Goal: Information Seeking & Learning: Learn about a topic

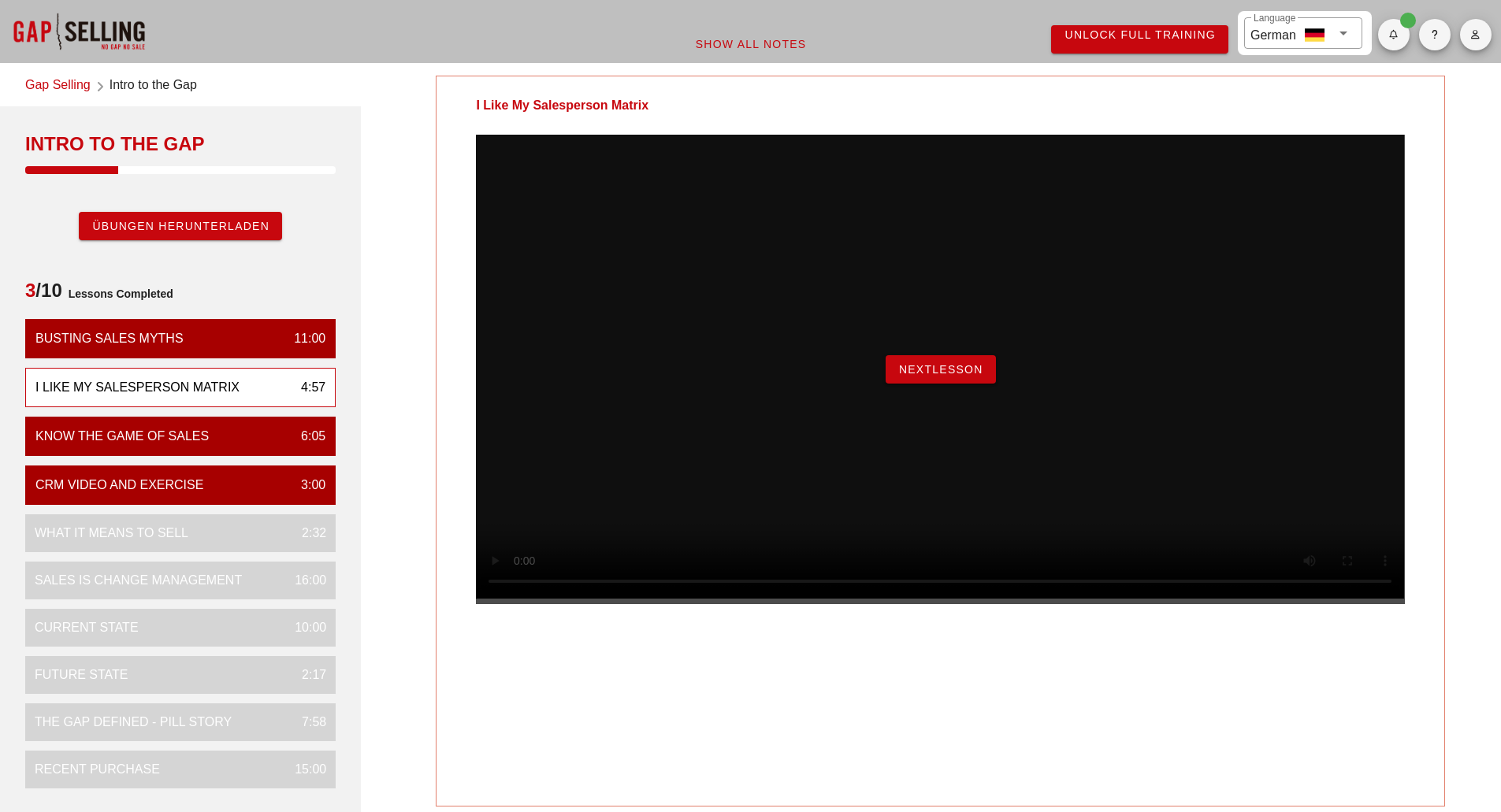
click at [937, 384] on button "NextLesson" at bounding box center [940, 369] width 110 height 29
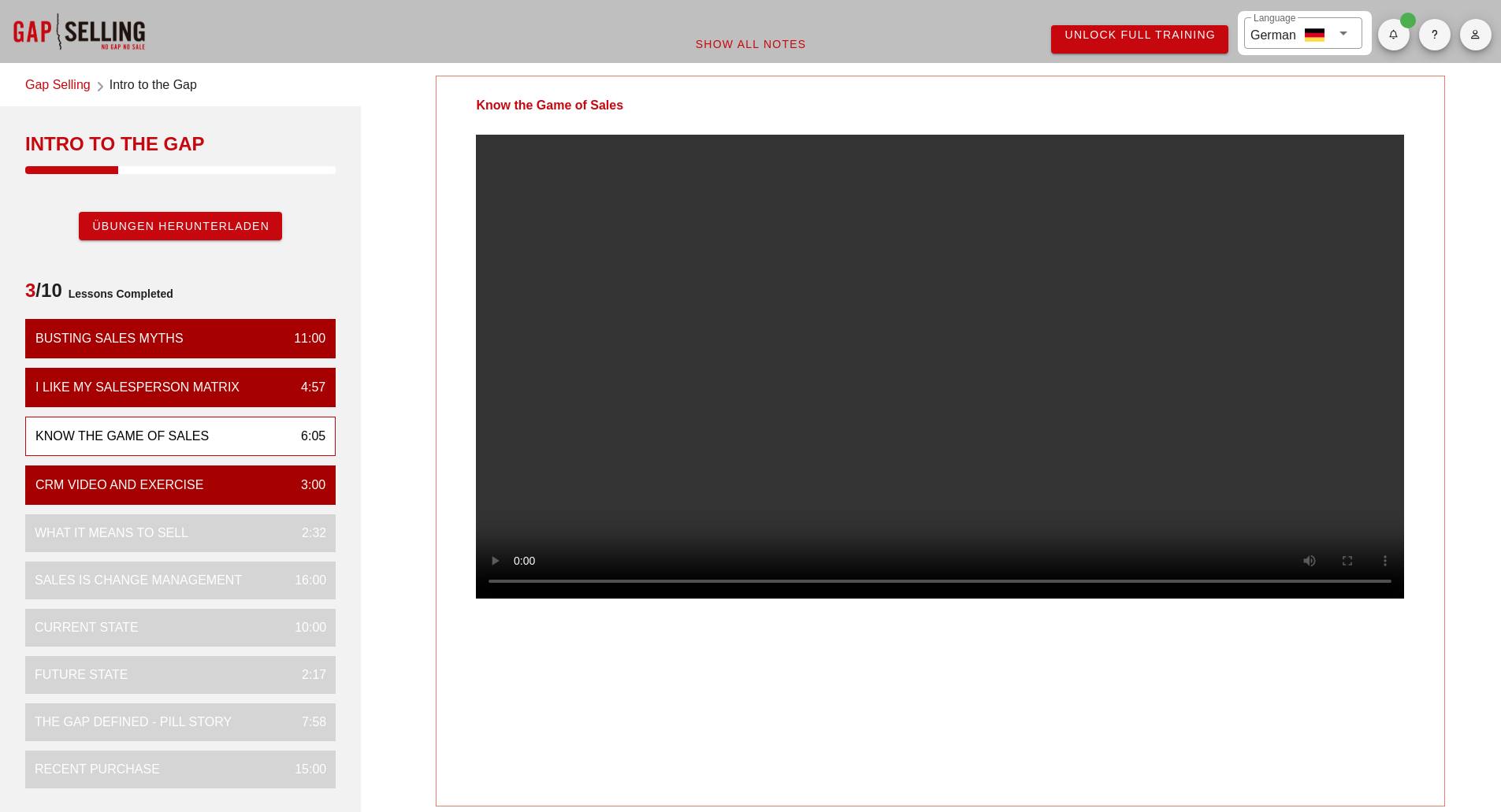
click at [202, 436] on div "Know the Game of Sales" at bounding box center [123, 436] width 174 height 19
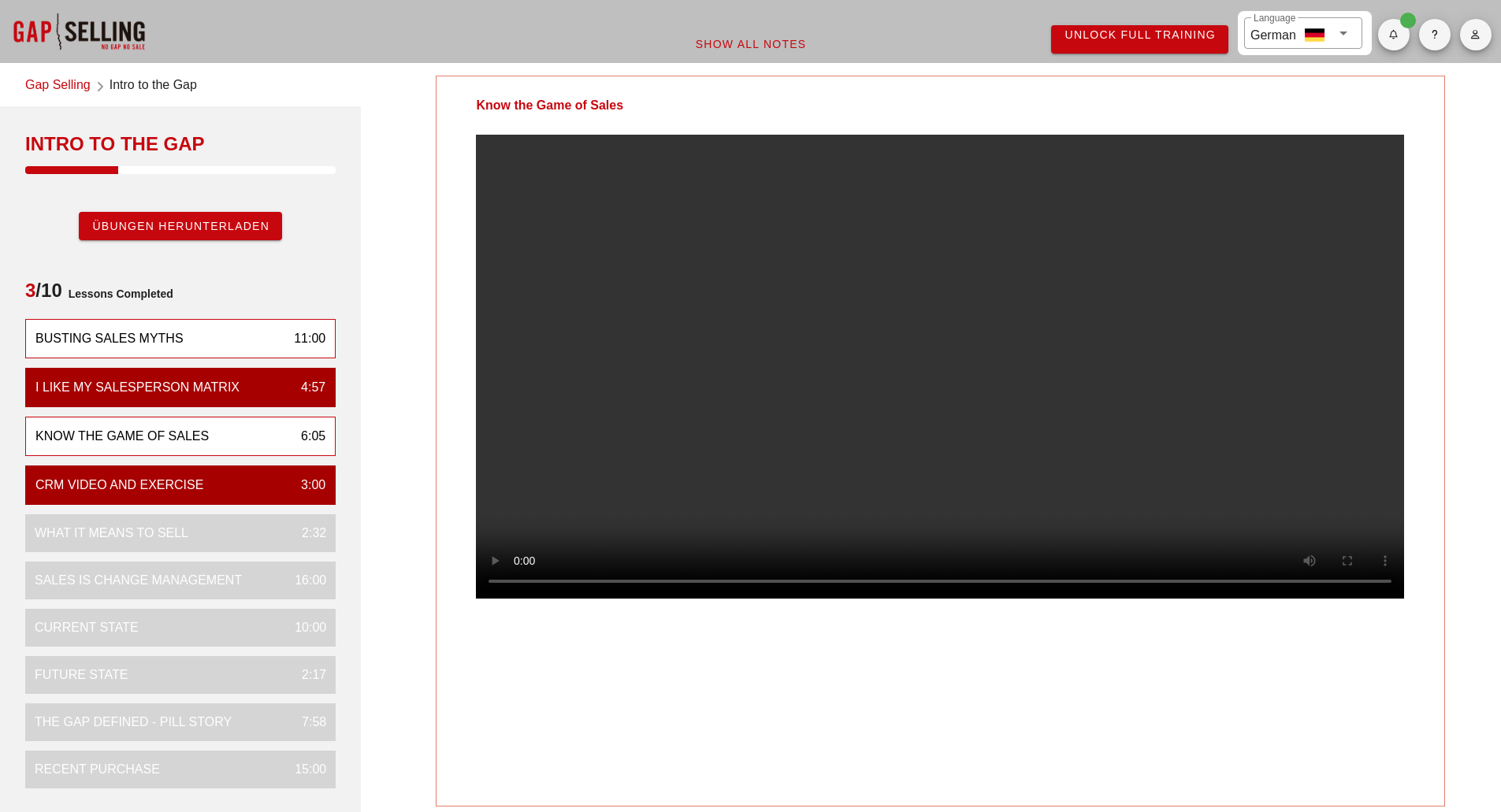
click at [218, 336] on div "Busting Sales Myths 11:00" at bounding box center [180, 339] width 310 height 39
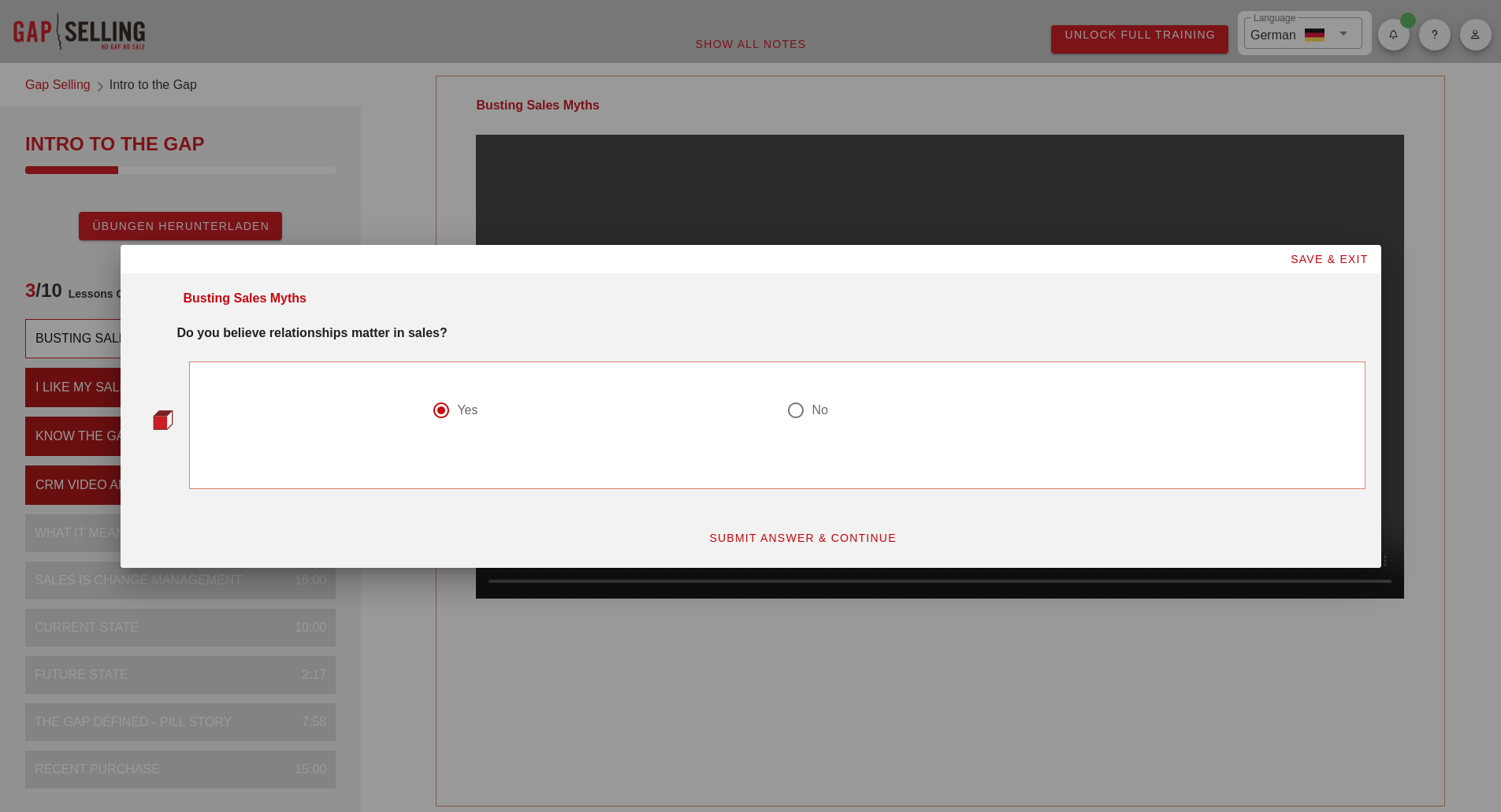
click at [756, 546] on button "SUBMIT ANSWER & CONTINUE" at bounding box center [802, 538] width 214 height 29
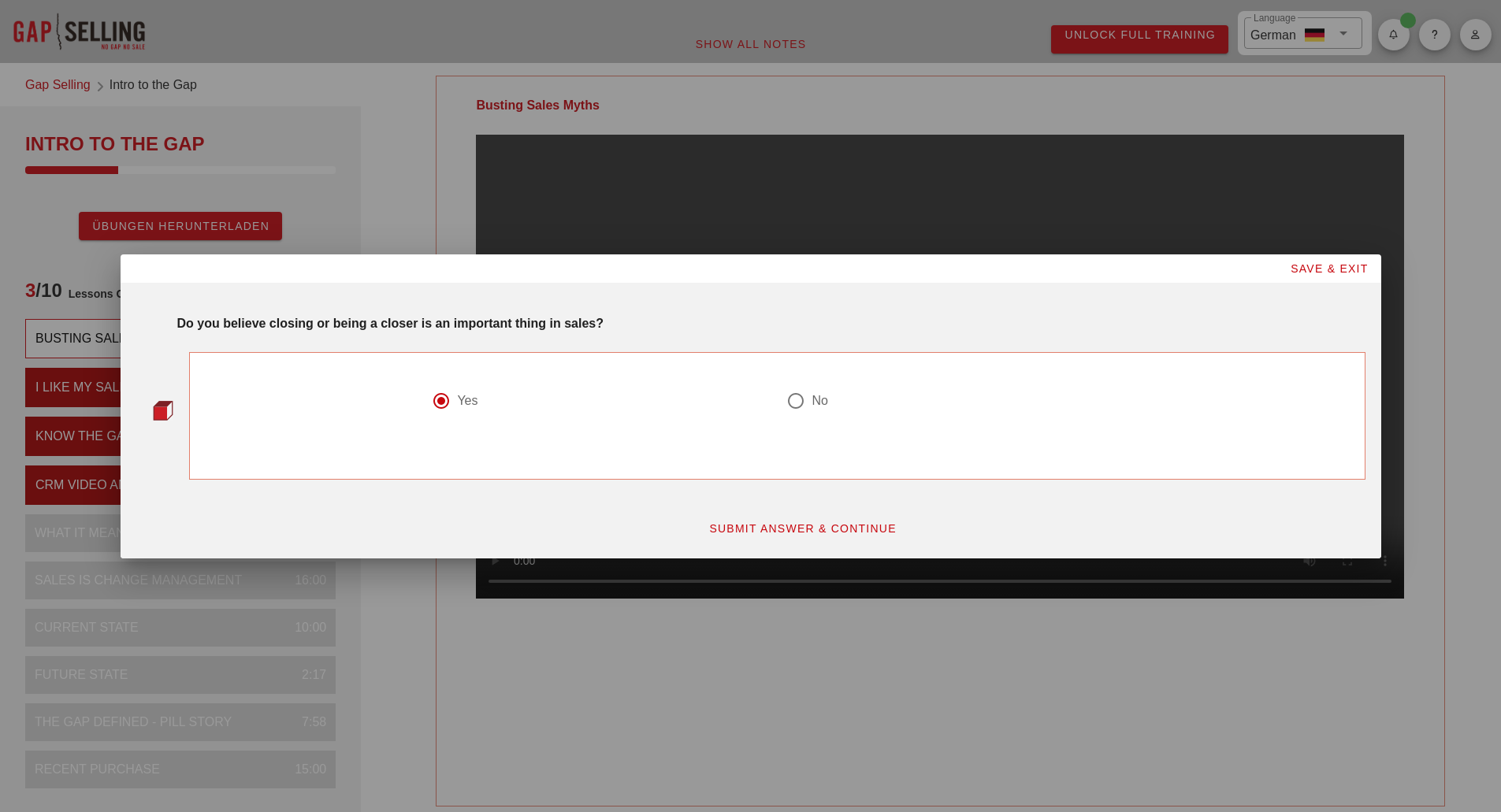
click at [782, 516] on button "SUBMIT ANSWER & CONTINUE" at bounding box center [802, 529] width 214 height 29
click at [759, 528] on span "SUBMIT ANSWER & CONTINUE" at bounding box center [802, 529] width 189 height 13
click at [797, 401] on div at bounding box center [796, 401] width 27 height 27
radio input "false"
radio input "true"
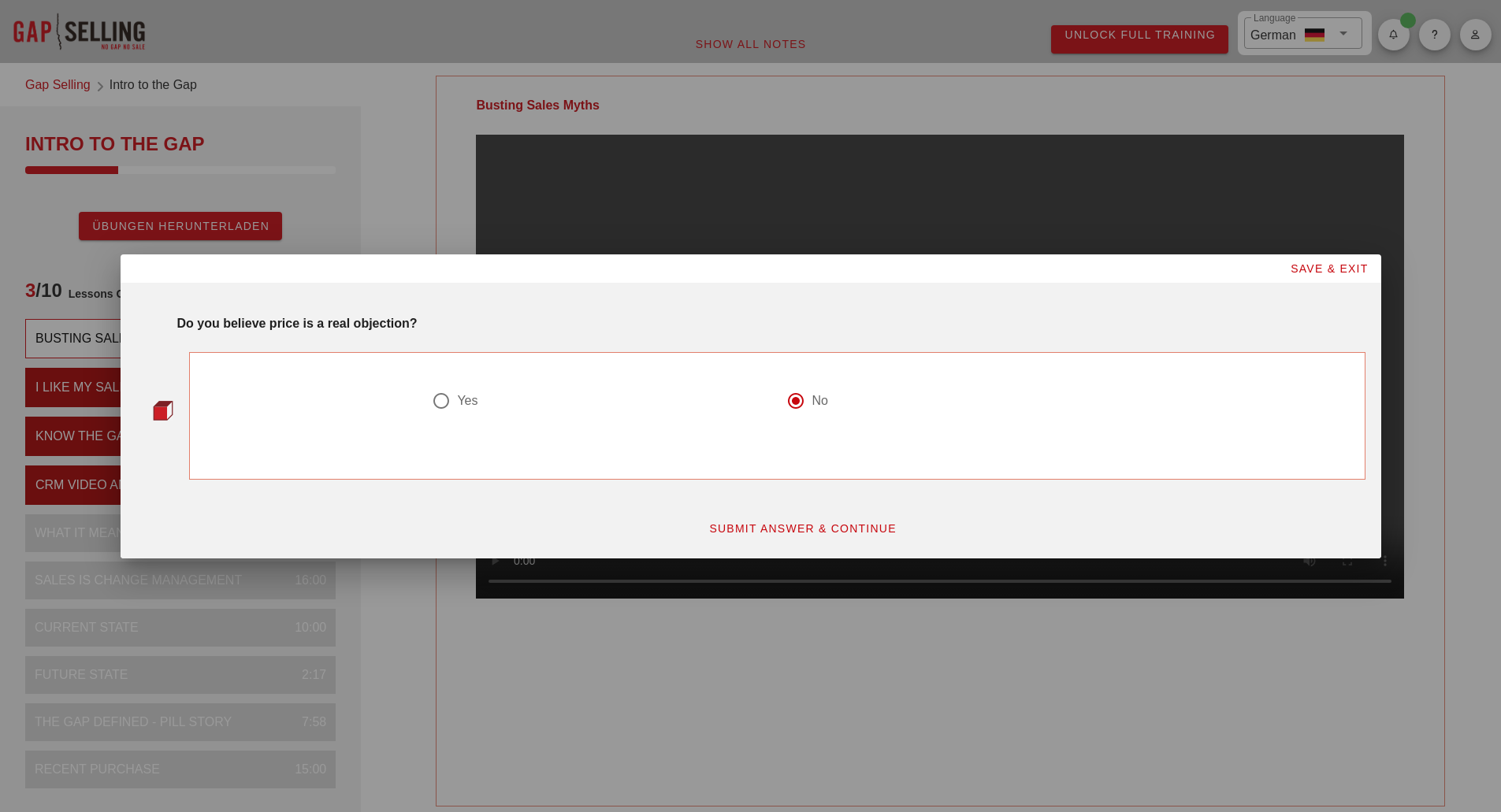
click at [748, 527] on span "SUBMIT ANSWER & CONTINUE" at bounding box center [802, 529] width 189 height 13
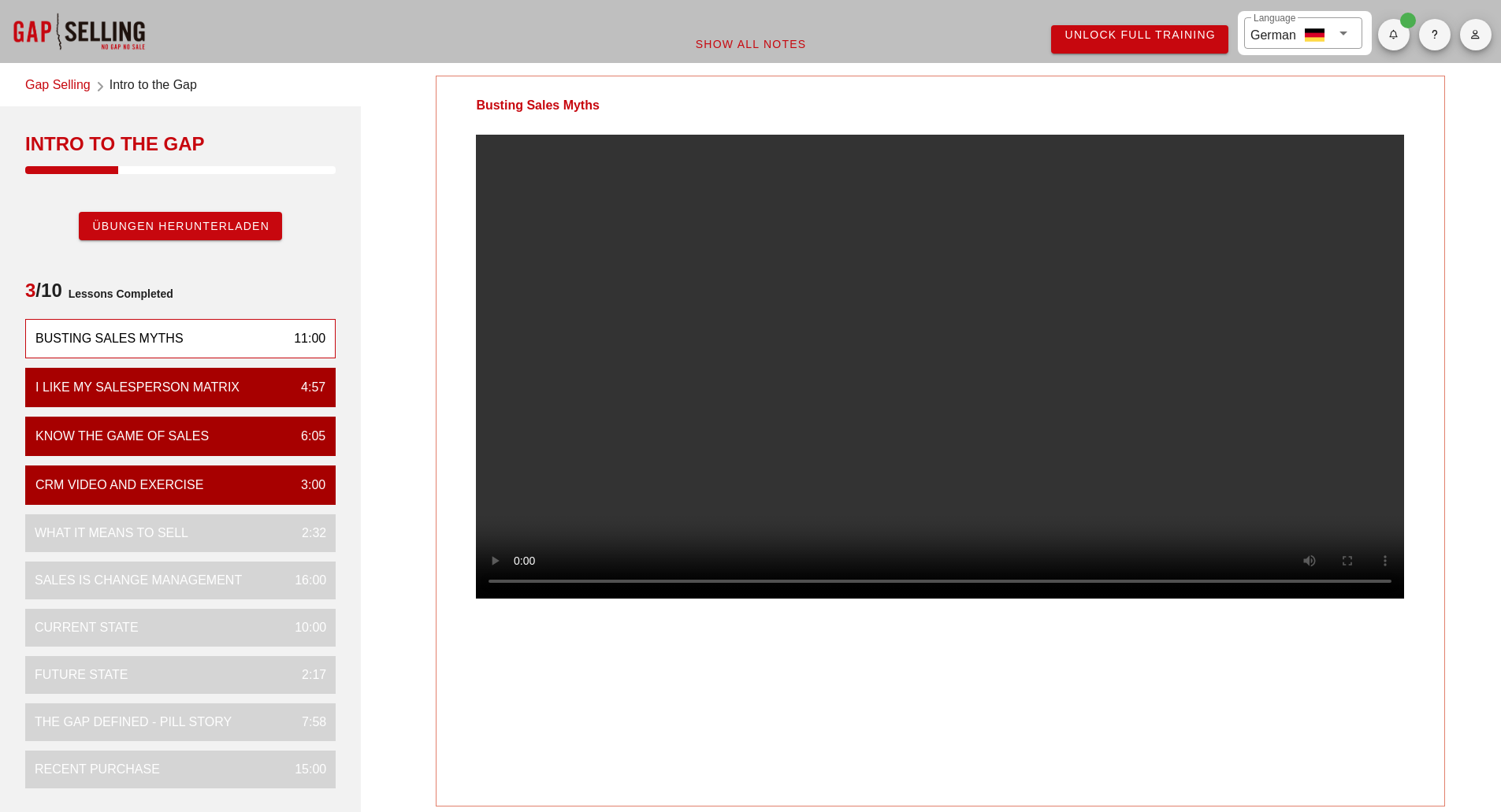
click at [261, 342] on div "Busting Sales Myths 11:00" at bounding box center [180, 339] width 310 height 39
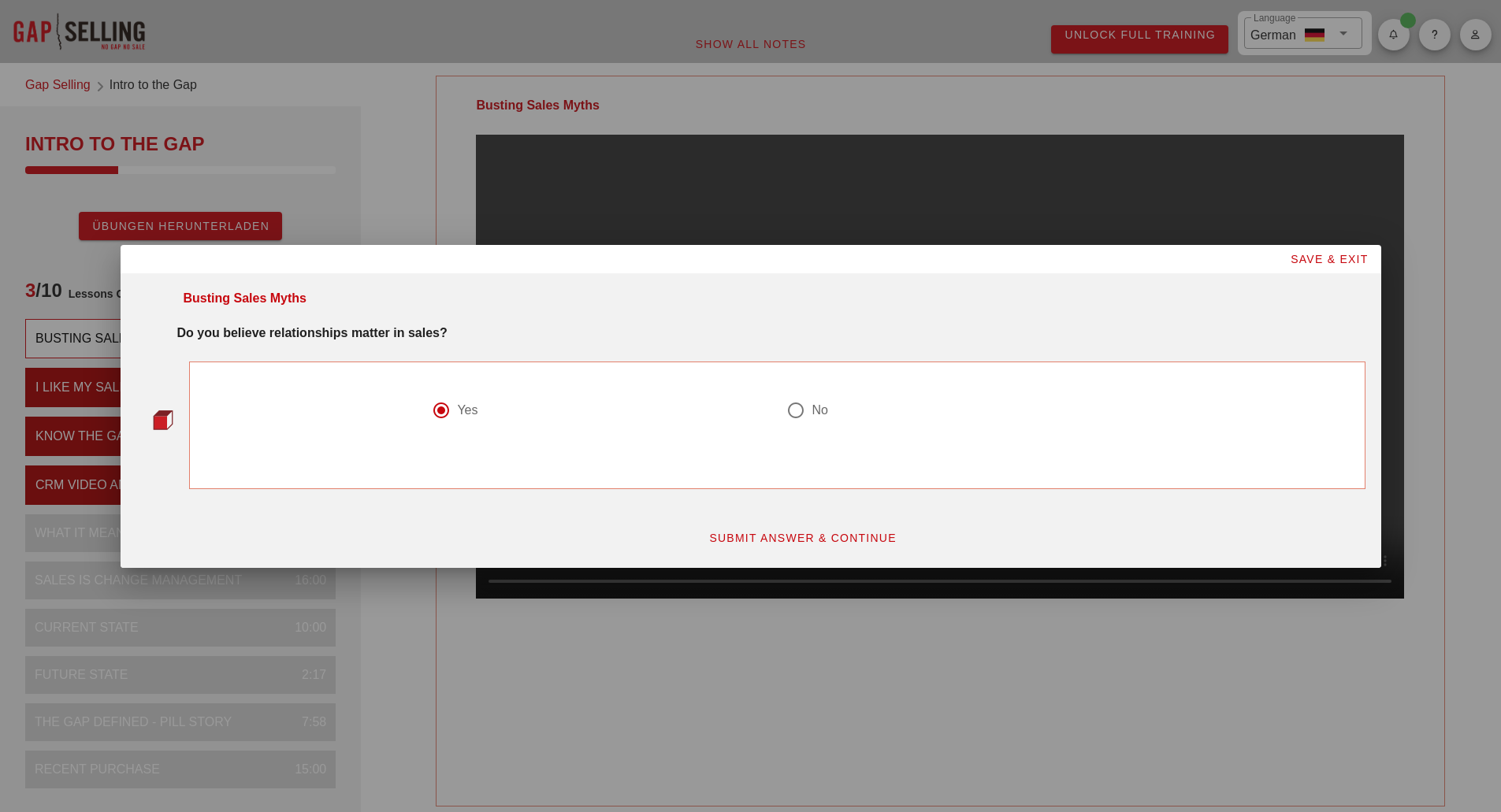
click at [810, 532] on span "SUBMIT ANSWER & CONTINUE" at bounding box center [802, 538] width 189 height 13
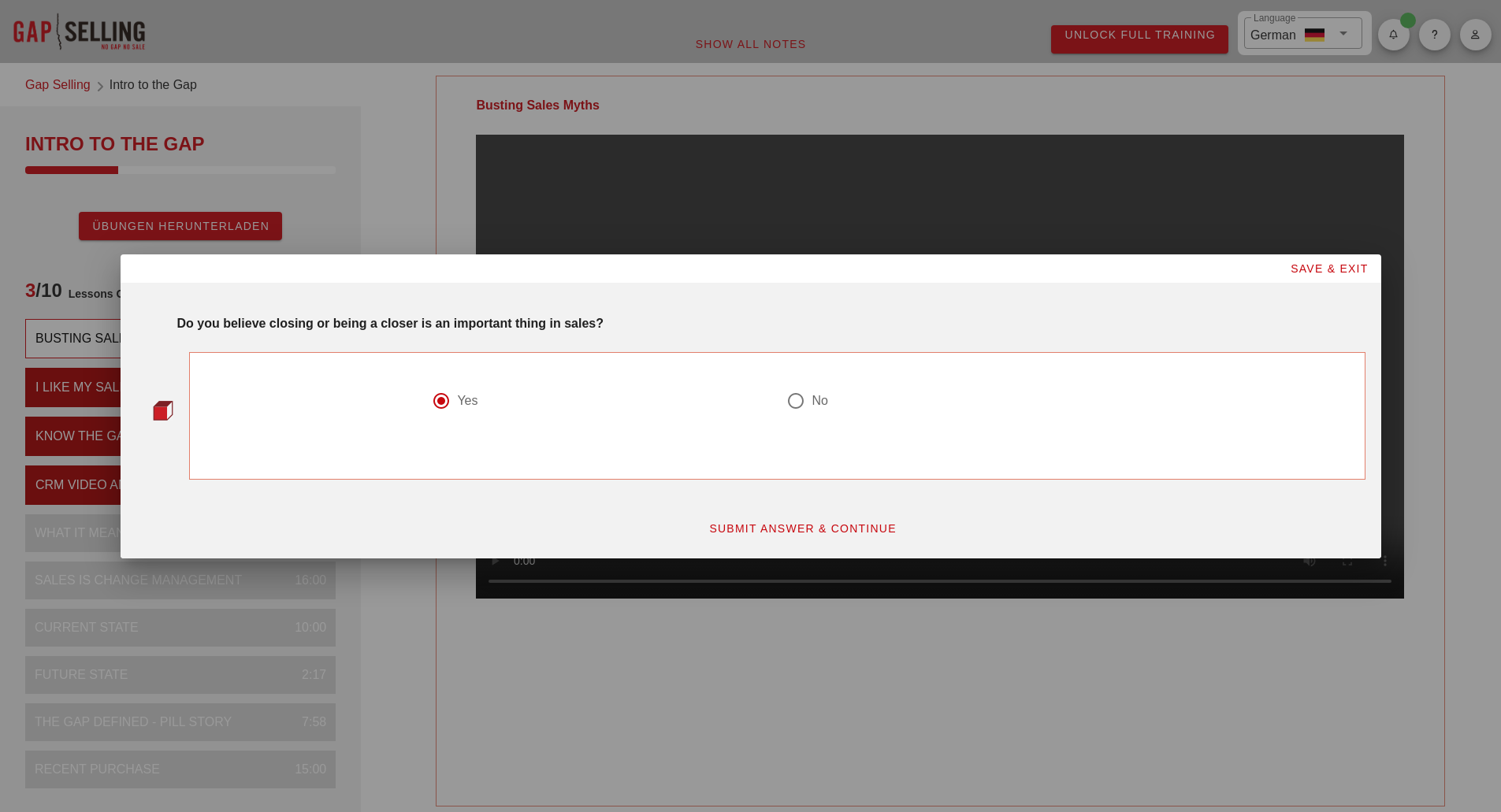
click at [777, 537] on button "SUBMIT ANSWER & CONTINUE" at bounding box center [802, 529] width 214 height 29
click at [750, 539] on button "SUBMIT ANSWER & CONTINUE" at bounding box center [802, 529] width 214 height 29
drag, startPoint x: 208, startPoint y: 330, endPoint x: 448, endPoint y: 331, distance: 240.0
click at [448, 331] on div "Do you believe price is a real objection?" at bounding box center [771, 324] width 1189 height 19
copy strong "Do you believe price is a real objection?"
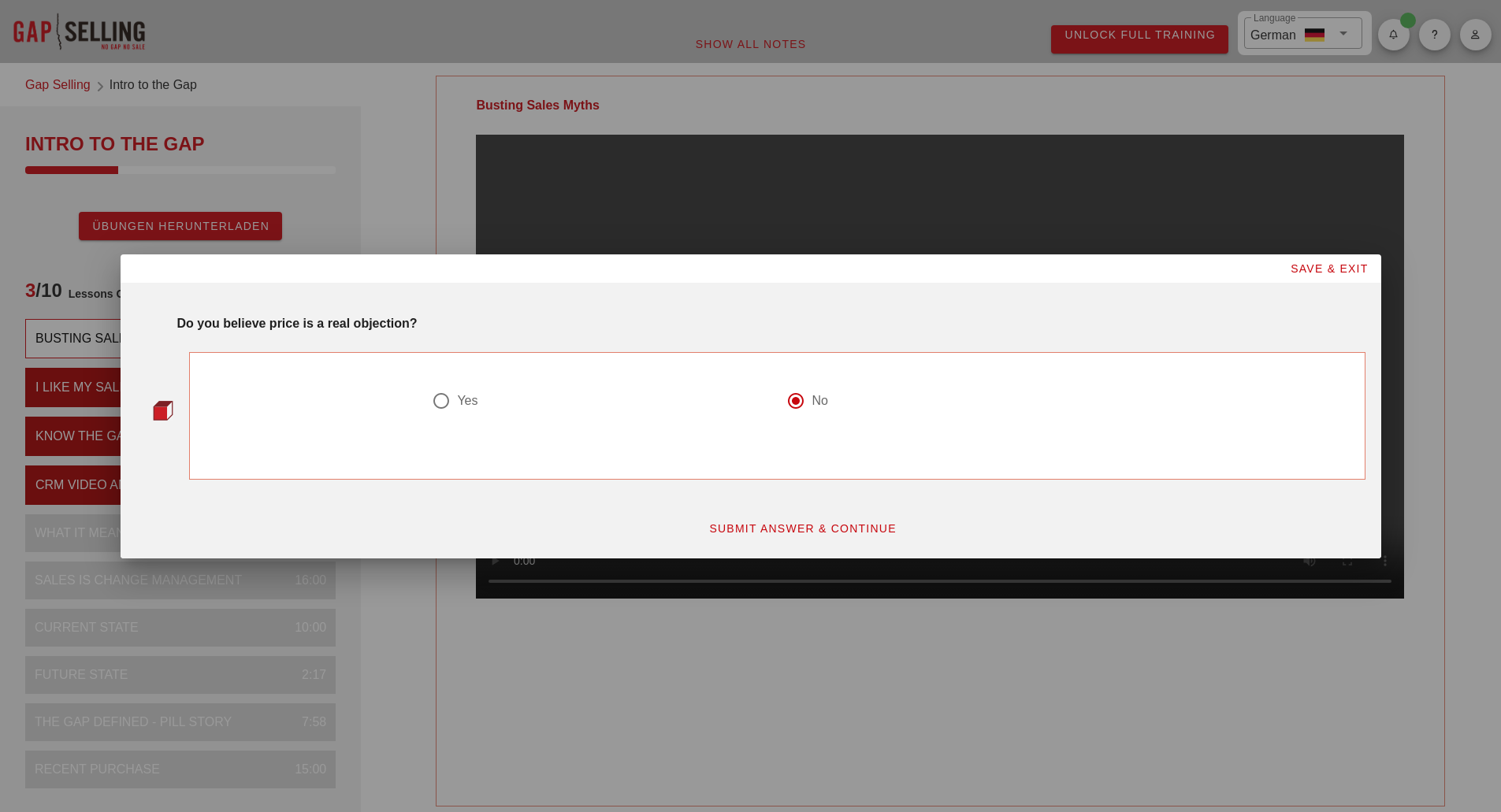
click at [1461, 77] on div at bounding box center [750, 406] width 1501 height 812
click at [1431, 44] on div at bounding box center [750, 406] width 1501 height 812
click at [506, 407] on label "Yes" at bounding box center [606, 402] width 298 height 16
radio input "true"
click at [858, 527] on span "SUBMIT ANSWER & CONTINUE" at bounding box center [802, 529] width 189 height 13
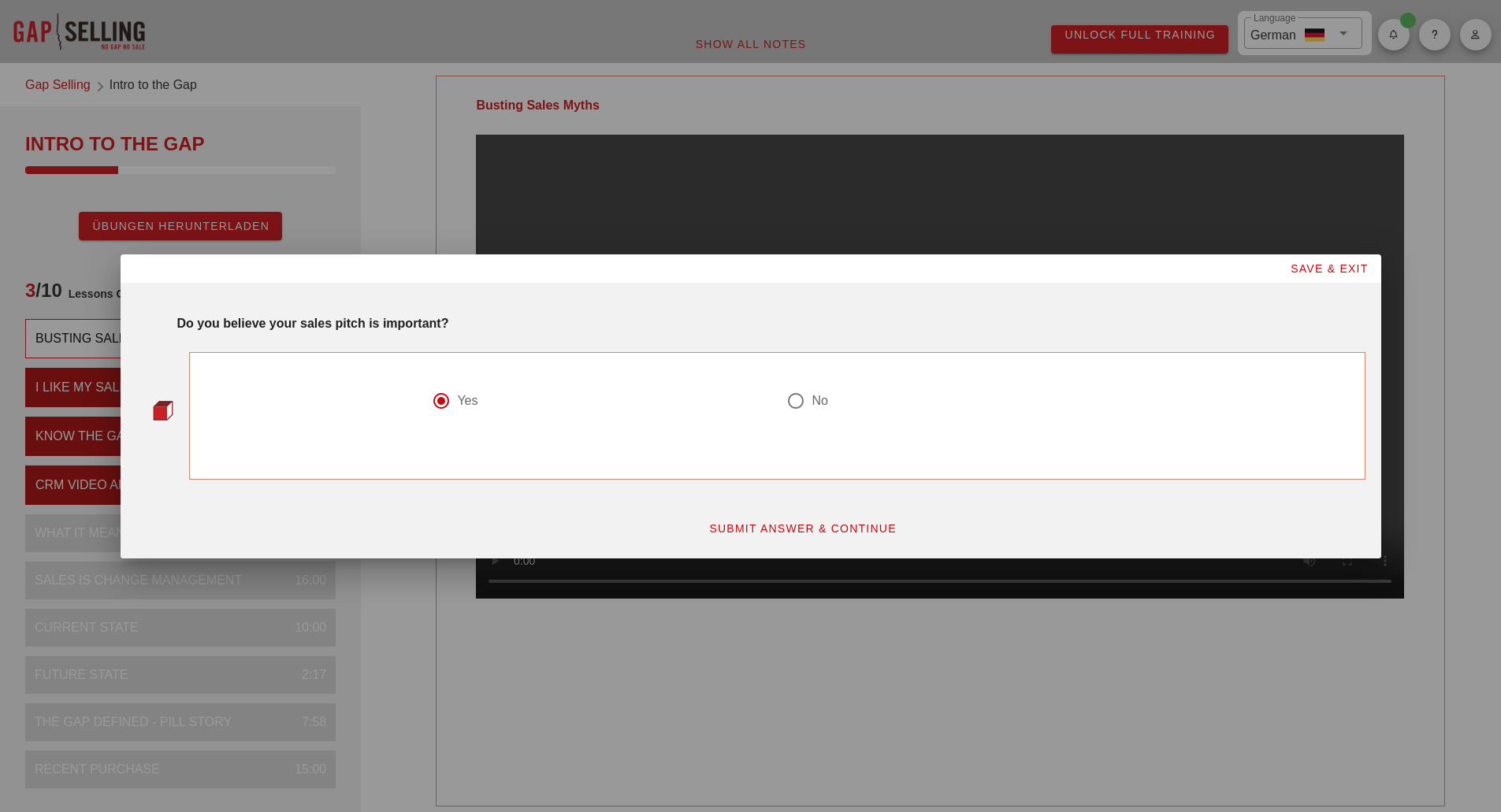
click at [1413, 29] on div at bounding box center [750, 406] width 1501 height 812
click at [746, 539] on button "SUBMIT ANSWER & CONTINUE" at bounding box center [802, 529] width 214 height 29
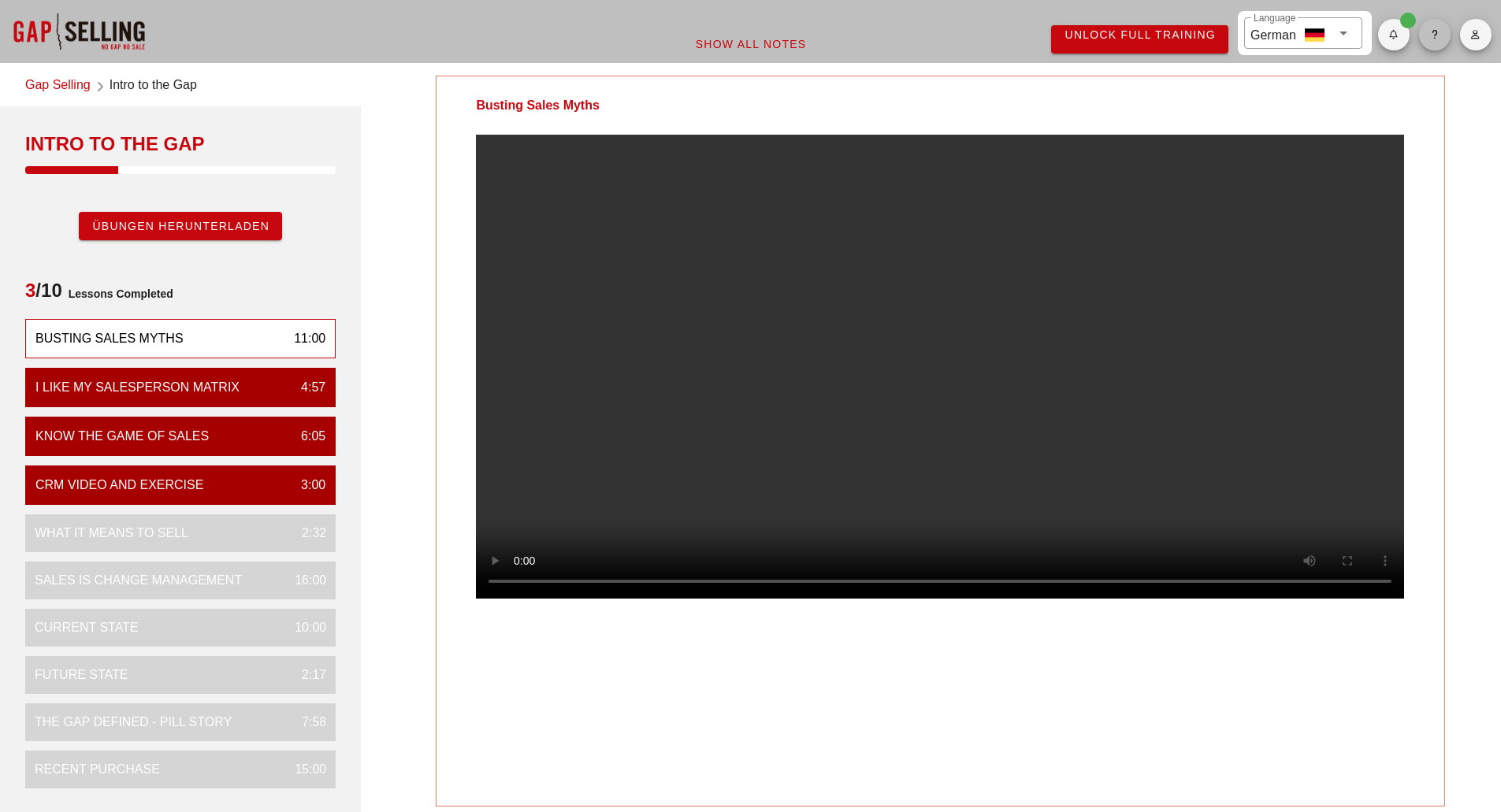
click at [1443, 34] on span "button" at bounding box center [1435, 34] width 31 height 10
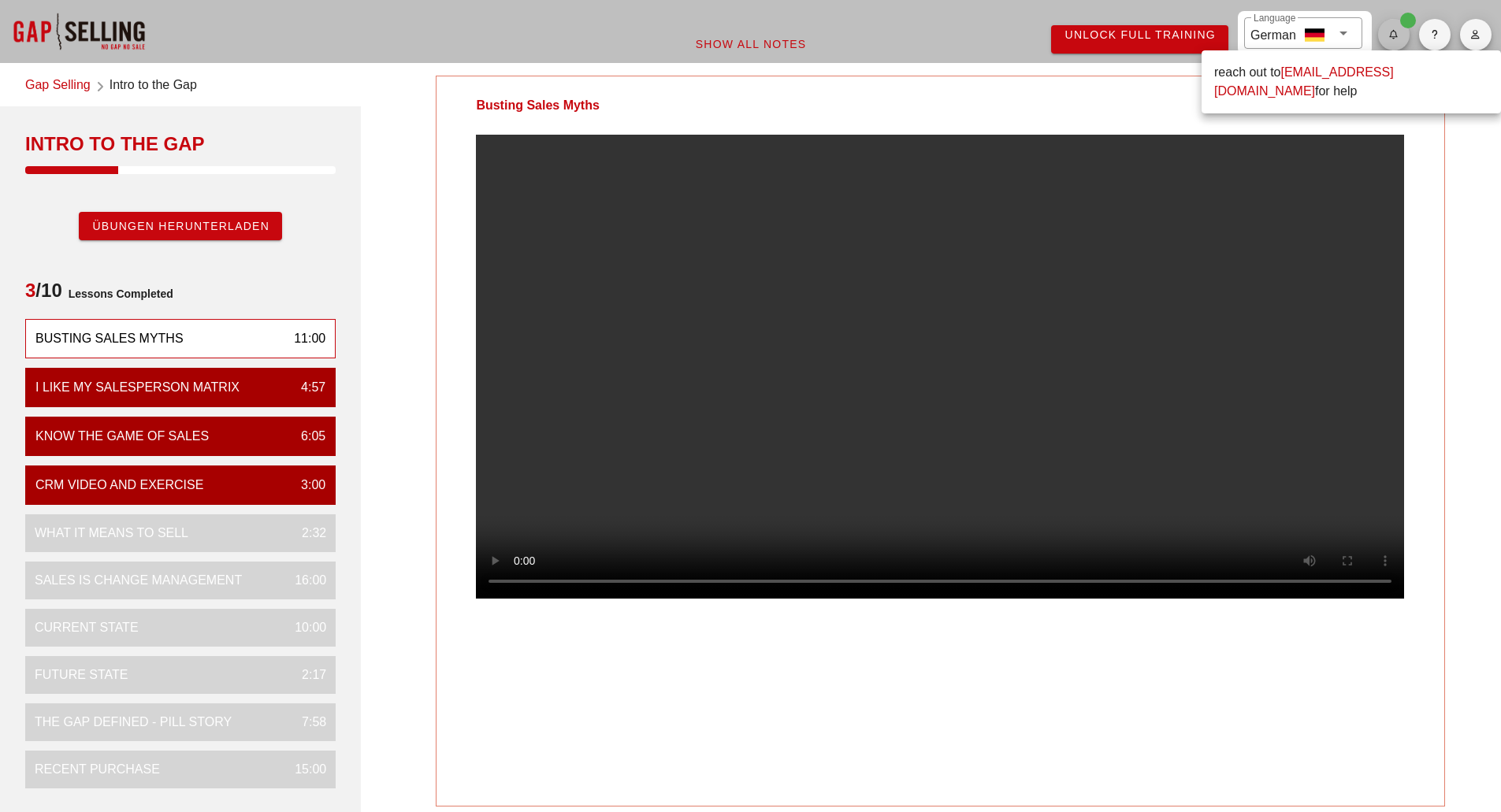
click at [1392, 32] on icon "button" at bounding box center [1393, 34] width 10 height 10
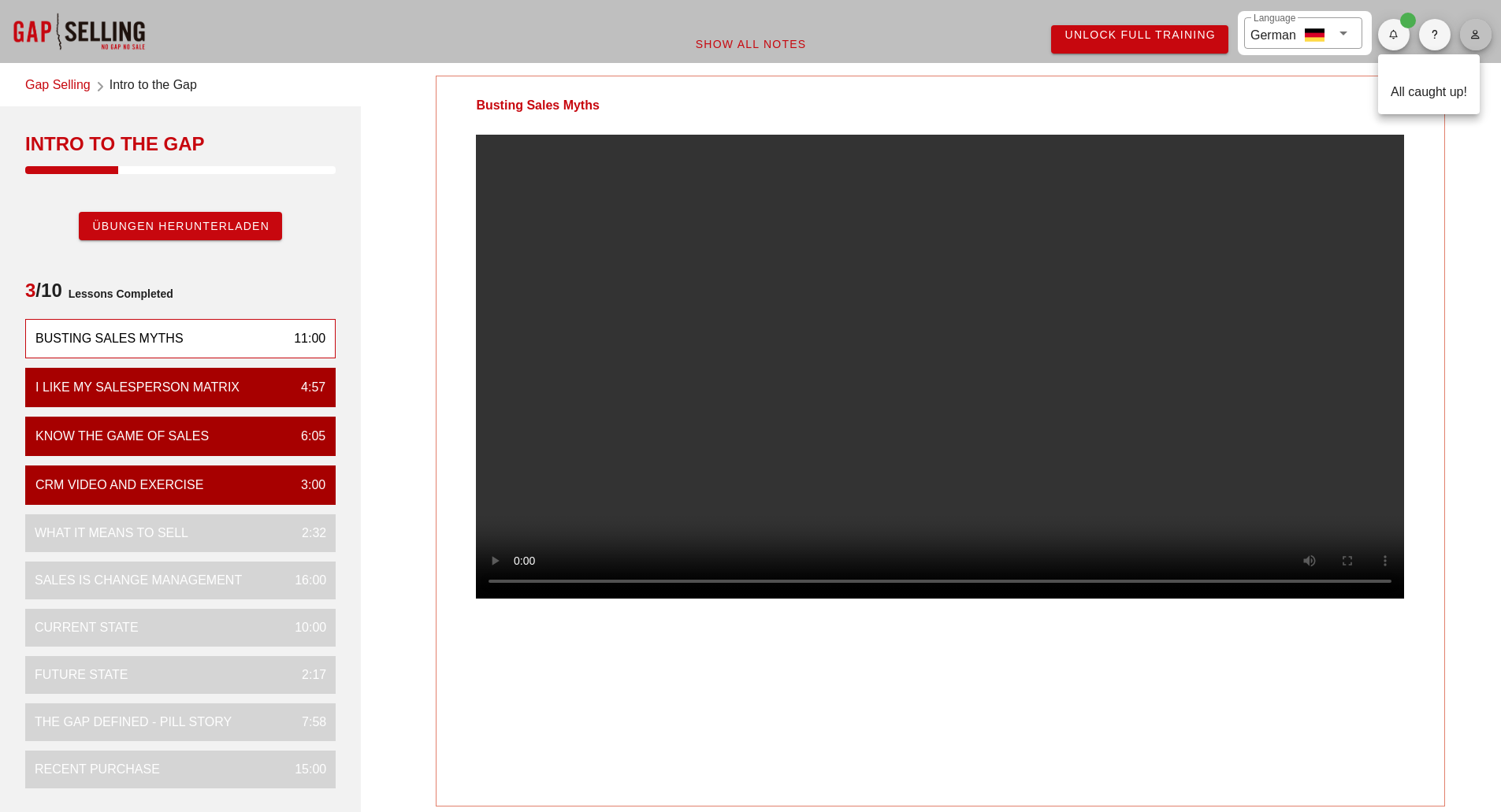
click at [1478, 37] on icon "button" at bounding box center [1475, 34] width 10 height 10
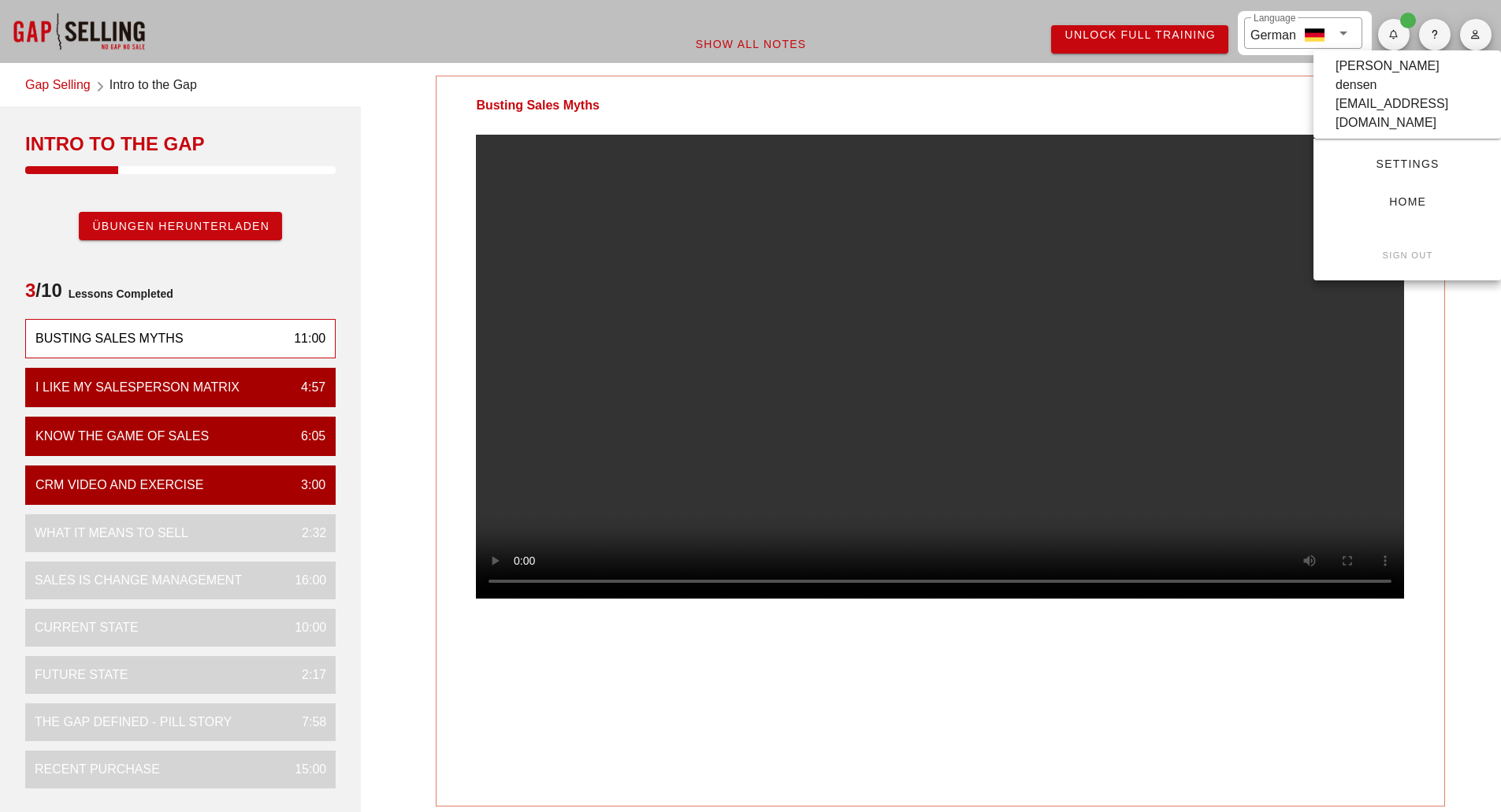
click at [1389, 149] on link "Settings" at bounding box center [1407, 164] width 162 height 29
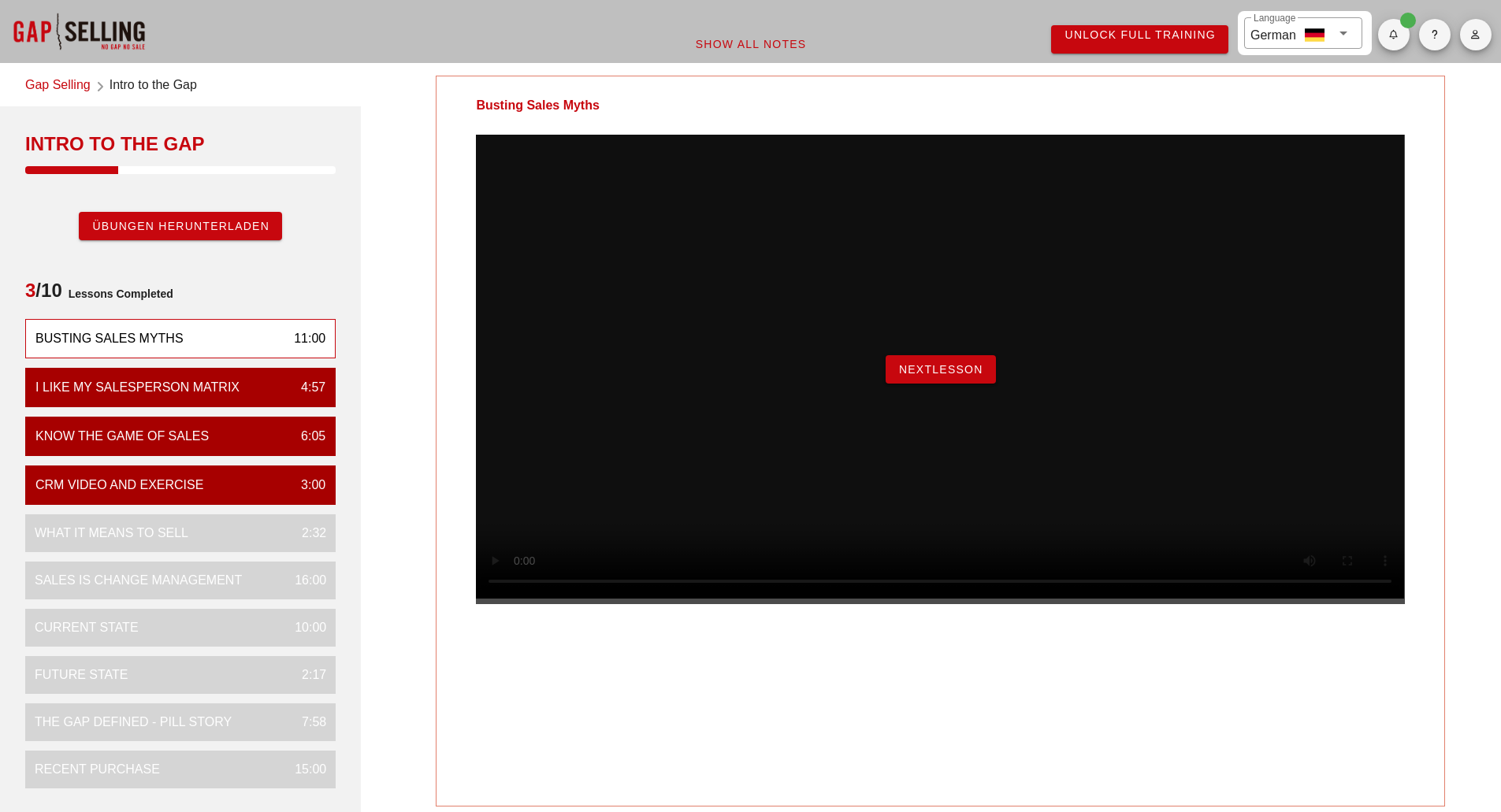
click at [912, 376] on span "NextLesson" at bounding box center [940, 369] width 85 height 13
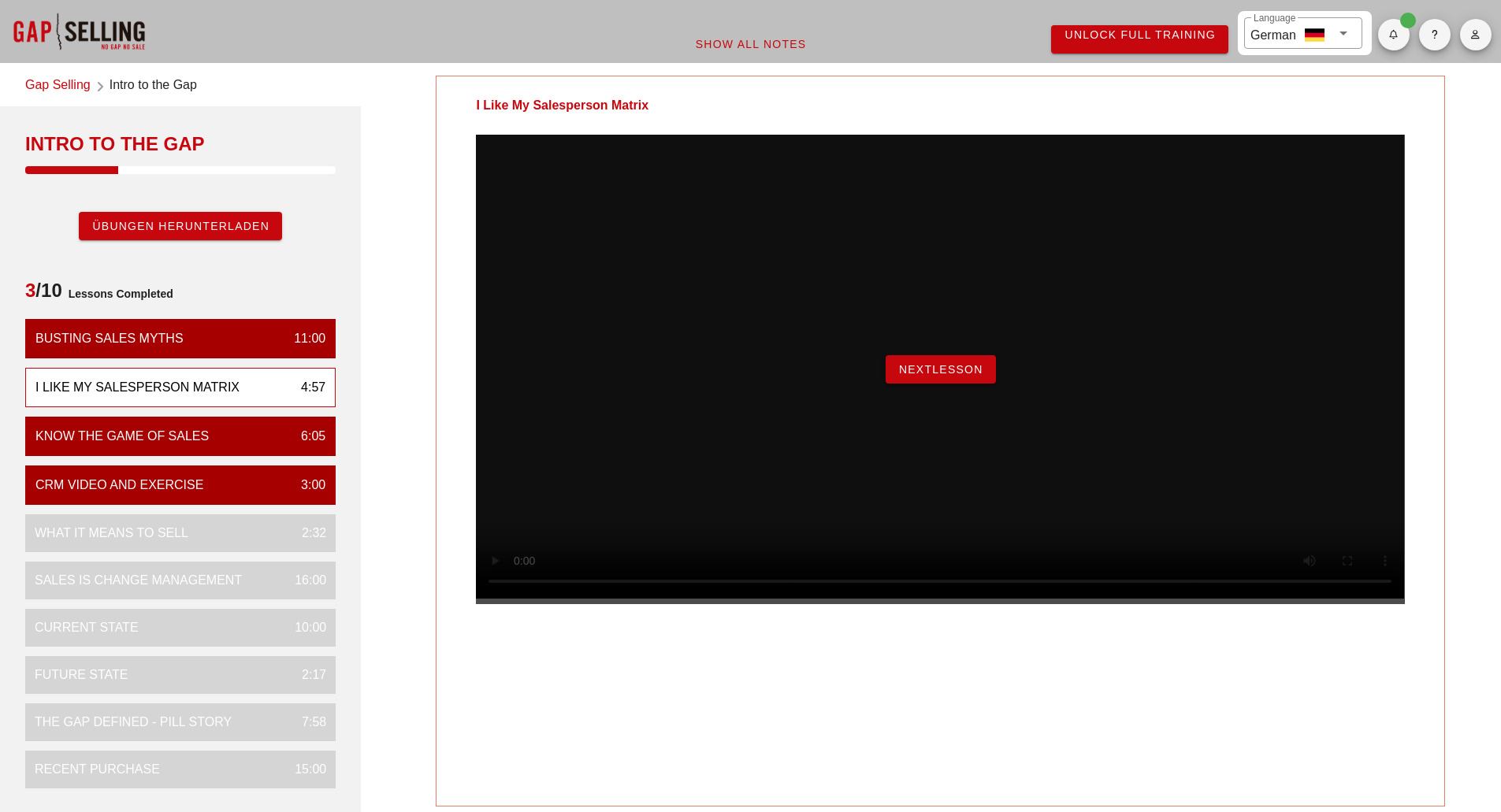
click at [921, 384] on button "NextLesson" at bounding box center [940, 369] width 110 height 29
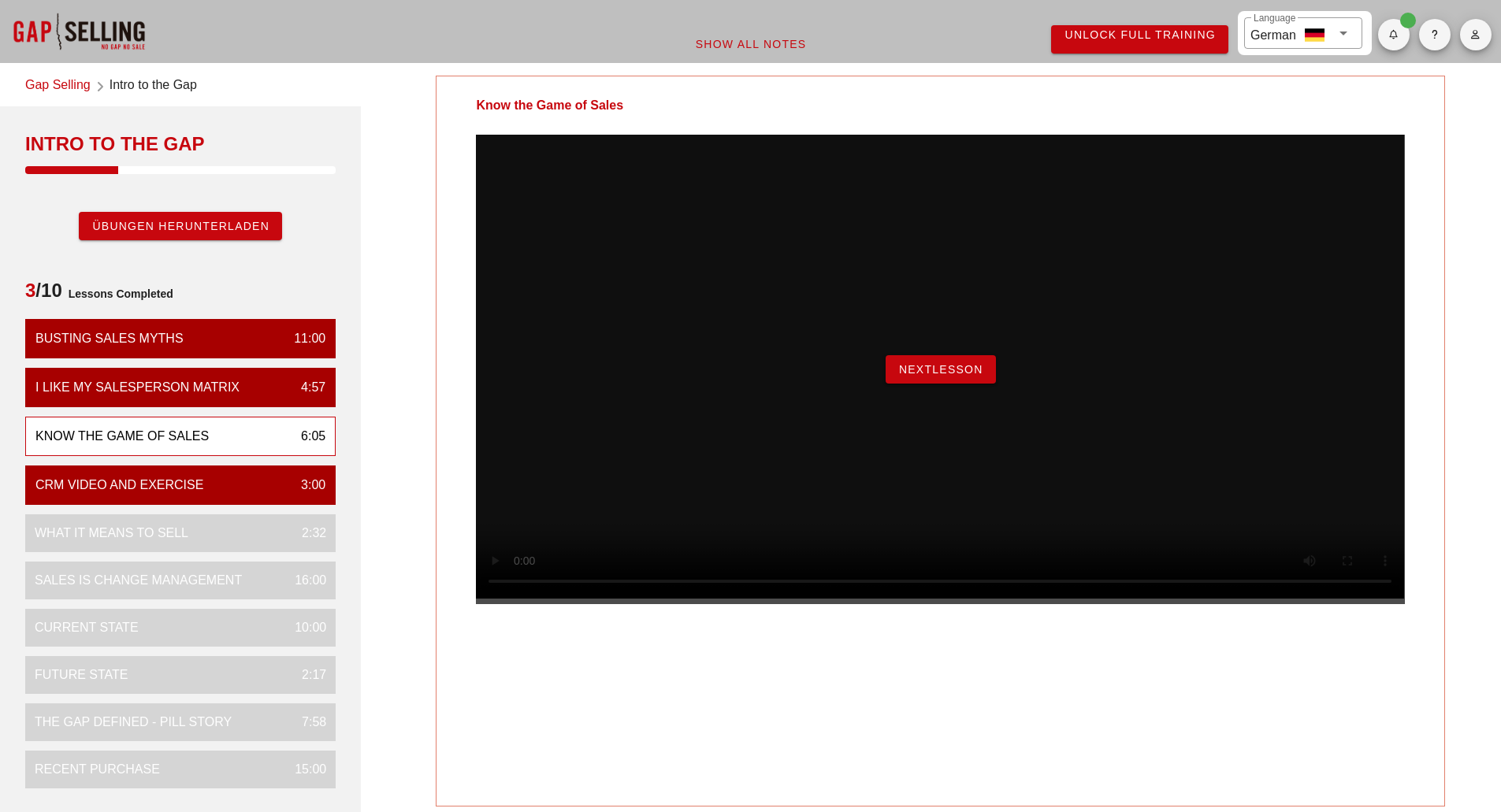
click at [631, 605] on div "NextLesson" at bounding box center [940, 369] width 929 height 469
click at [199, 448] on div "Know the Game of Sales 6:05" at bounding box center [180, 436] width 310 height 39
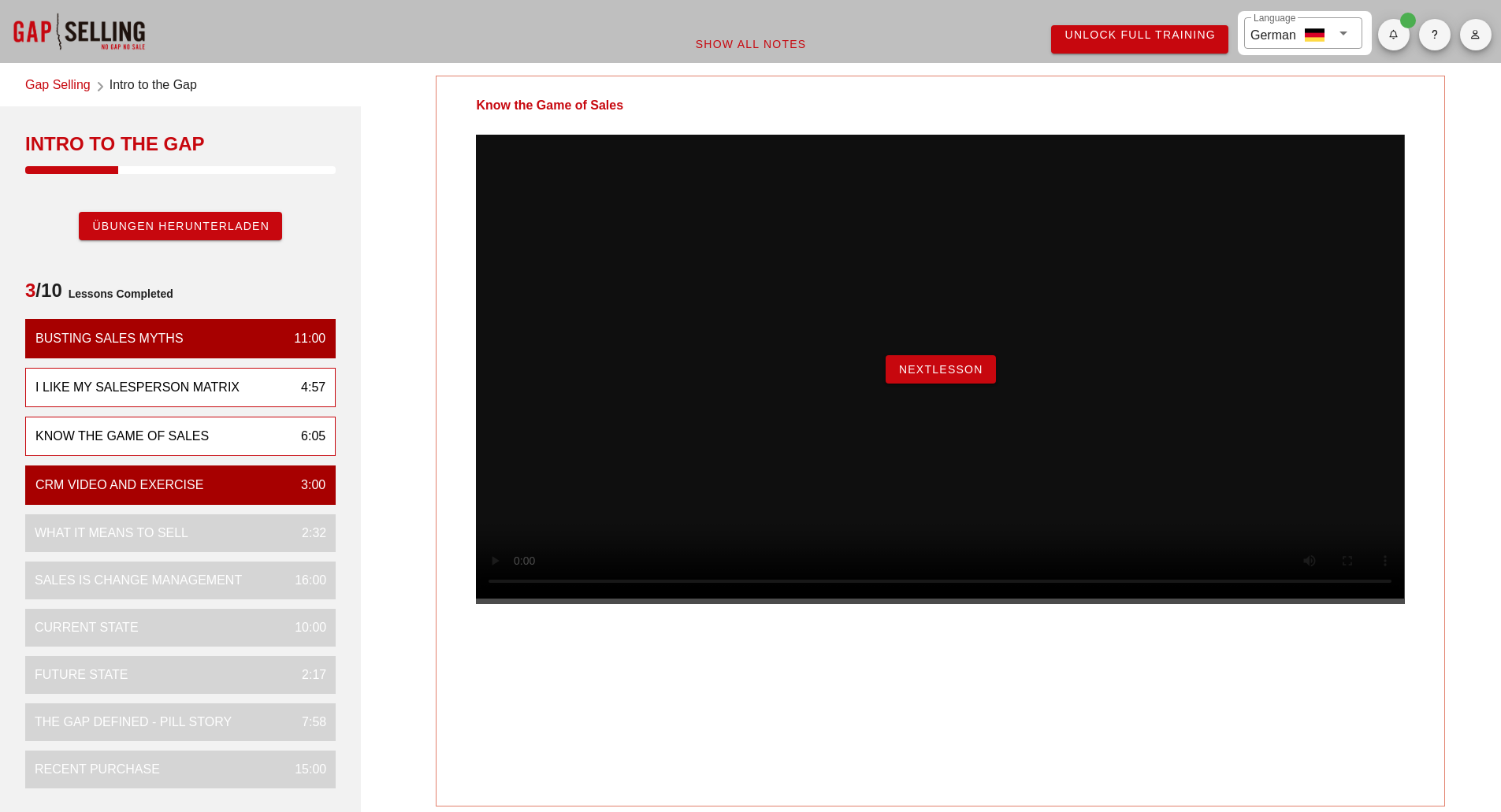
click at [209, 387] on div "I Like My Salesperson Matrix" at bounding box center [138, 387] width 204 height 19
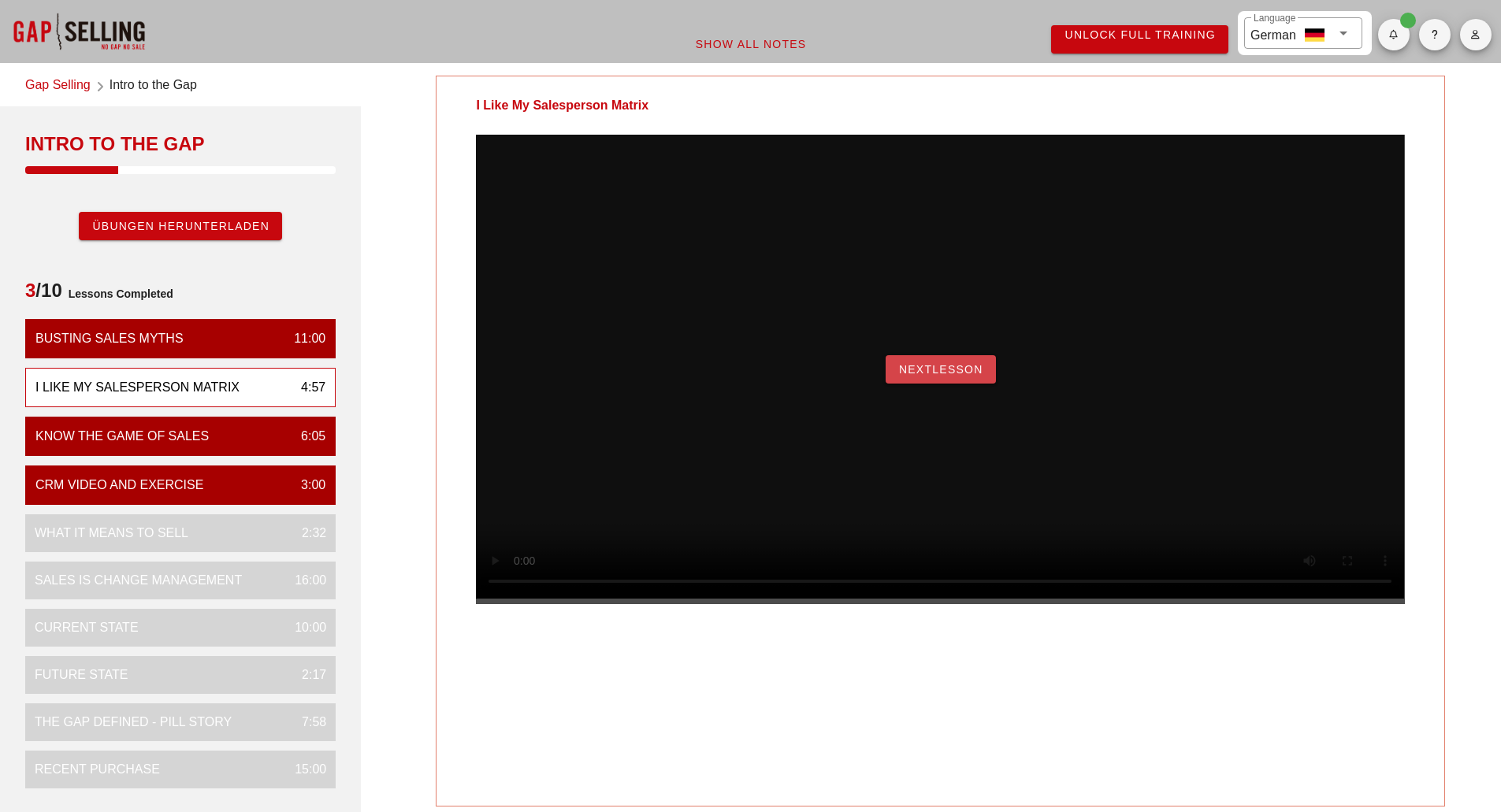
click at [933, 376] on span "NextLesson" at bounding box center [940, 369] width 85 height 13
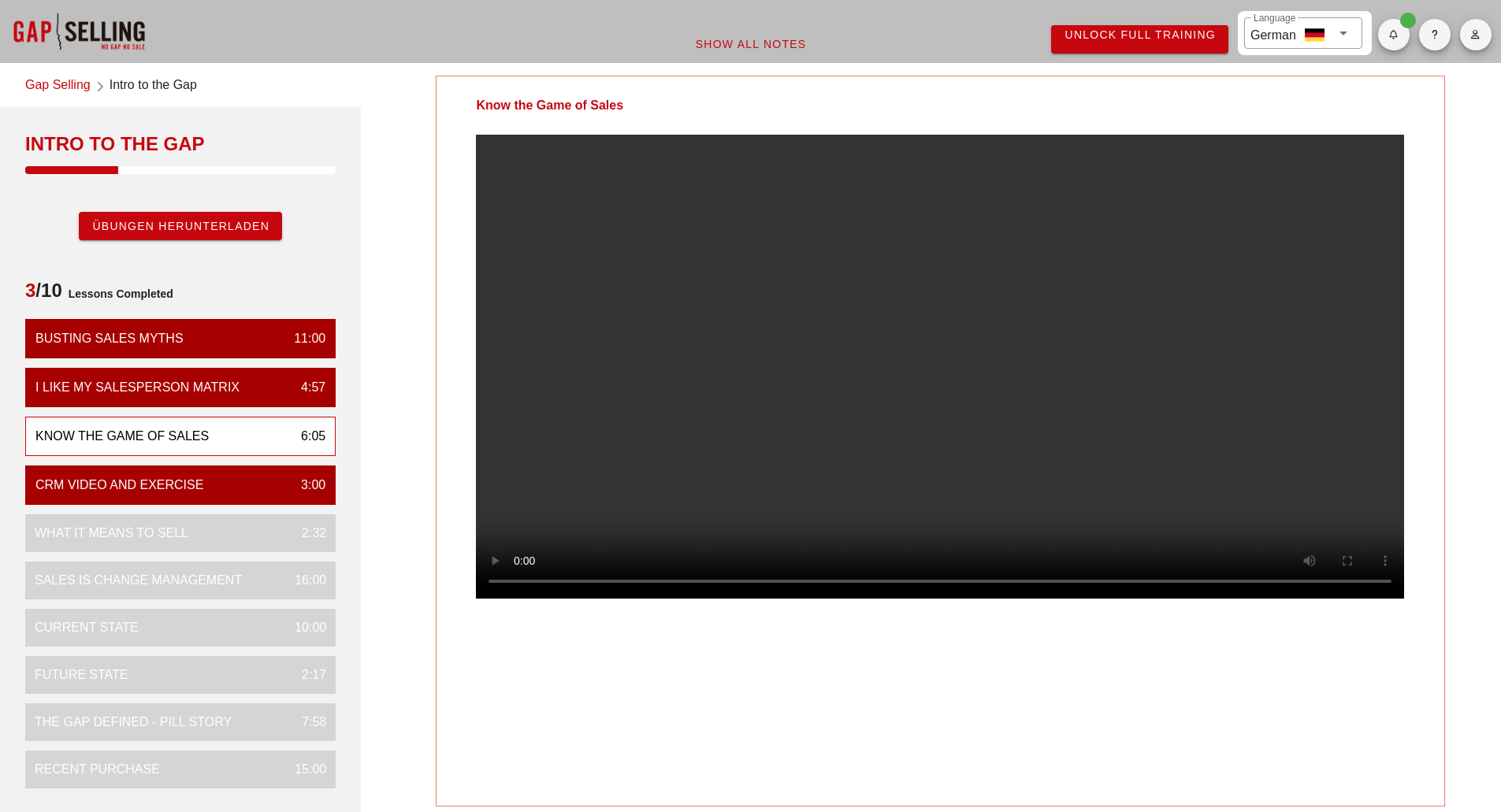
click at [439, 230] on div "Know the Game of Sales Your Notes Save Note Show All Notes" at bounding box center [940, 557] width 1141 height 983
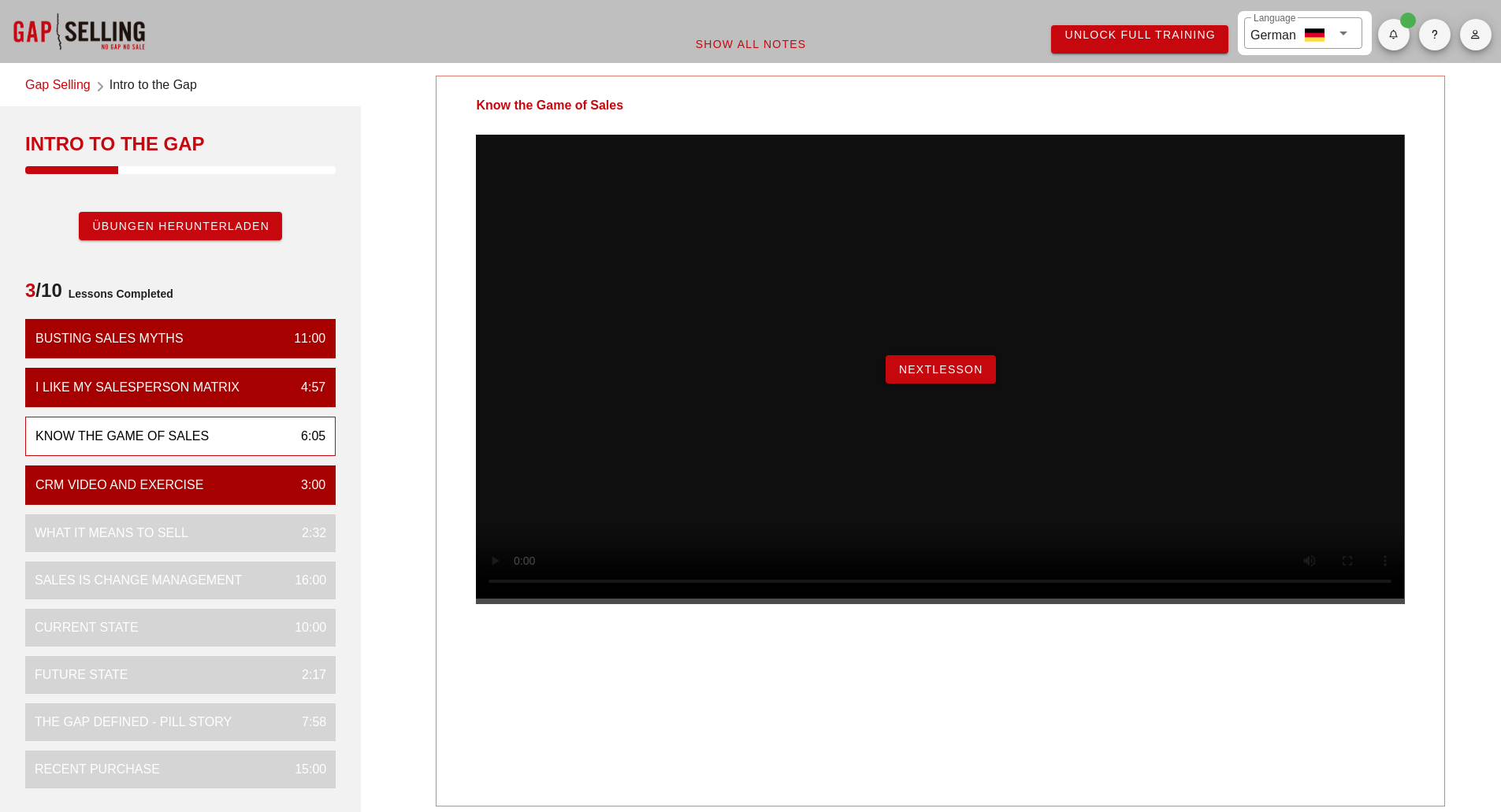
click at [971, 384] on button "NextLesson" at bounding box center [940, 369] width 110 height 29
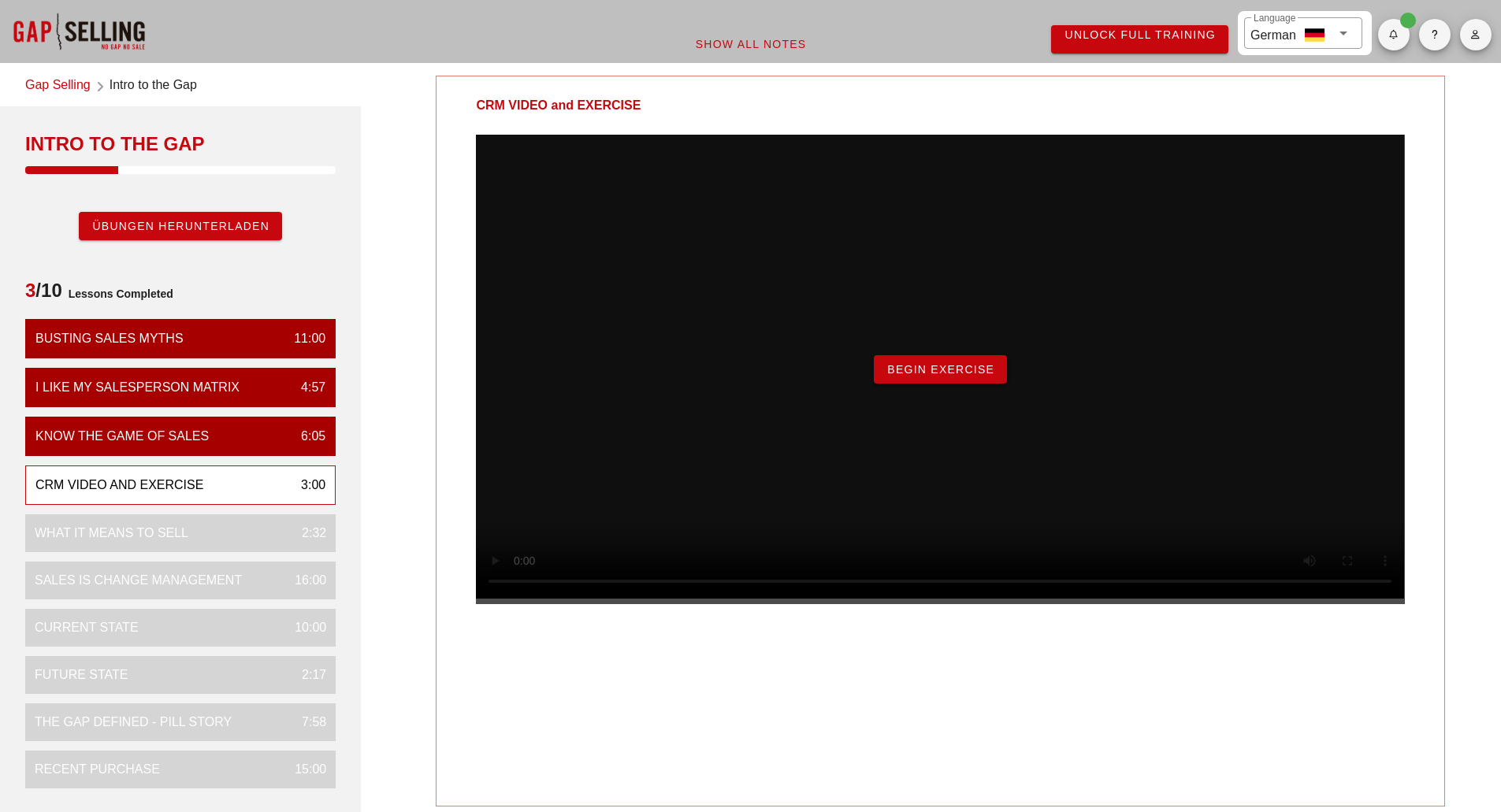
click at [906, 376] on span "Begin Exercise" at bounding box center [940, 369] width 108 height 13
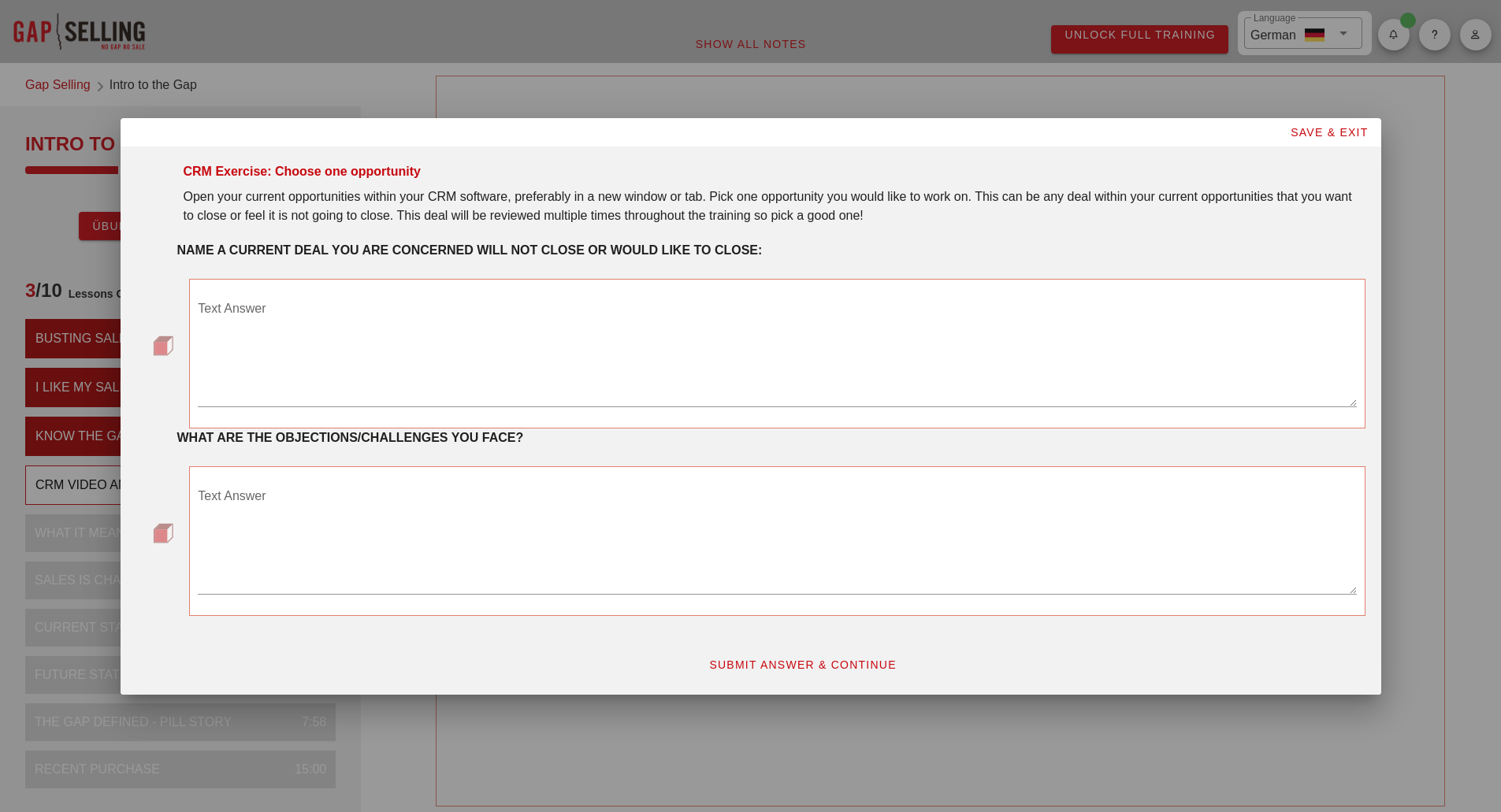
click at [407, 322] on textarea "Text Answer" at bounding box center [776, 351] width 1158 height 110
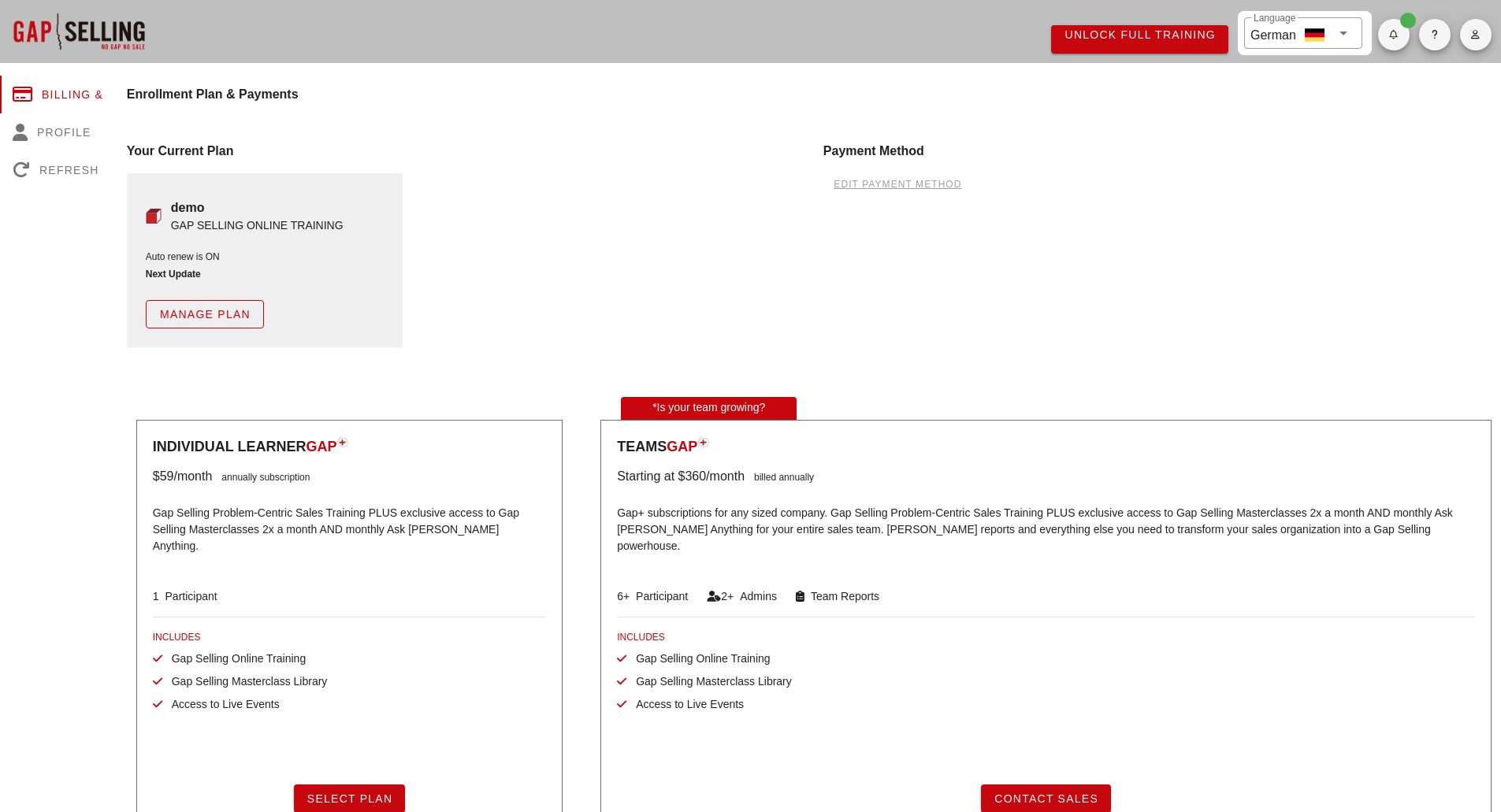
click at [1420, 33] on span "button" at bounding box center [1435, 34] width 31 height 10
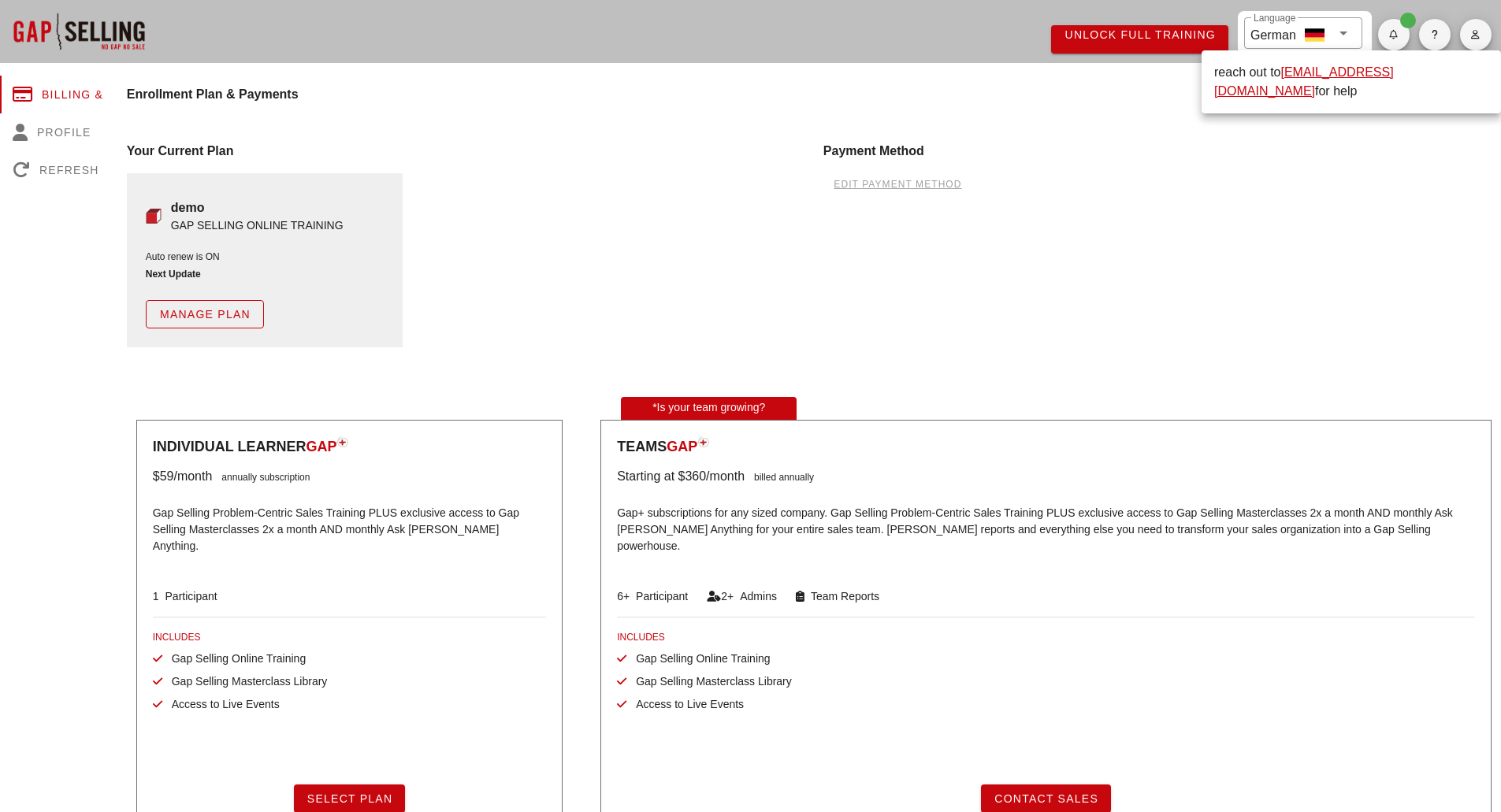
click at [1346, 77] on link "[EMAIL_ADDRESS][DOMAIN_NAME]" at bounding box center [1304, 81] width 180 height 32
